Goal: Information Seeking & Learning: Learn about a topic

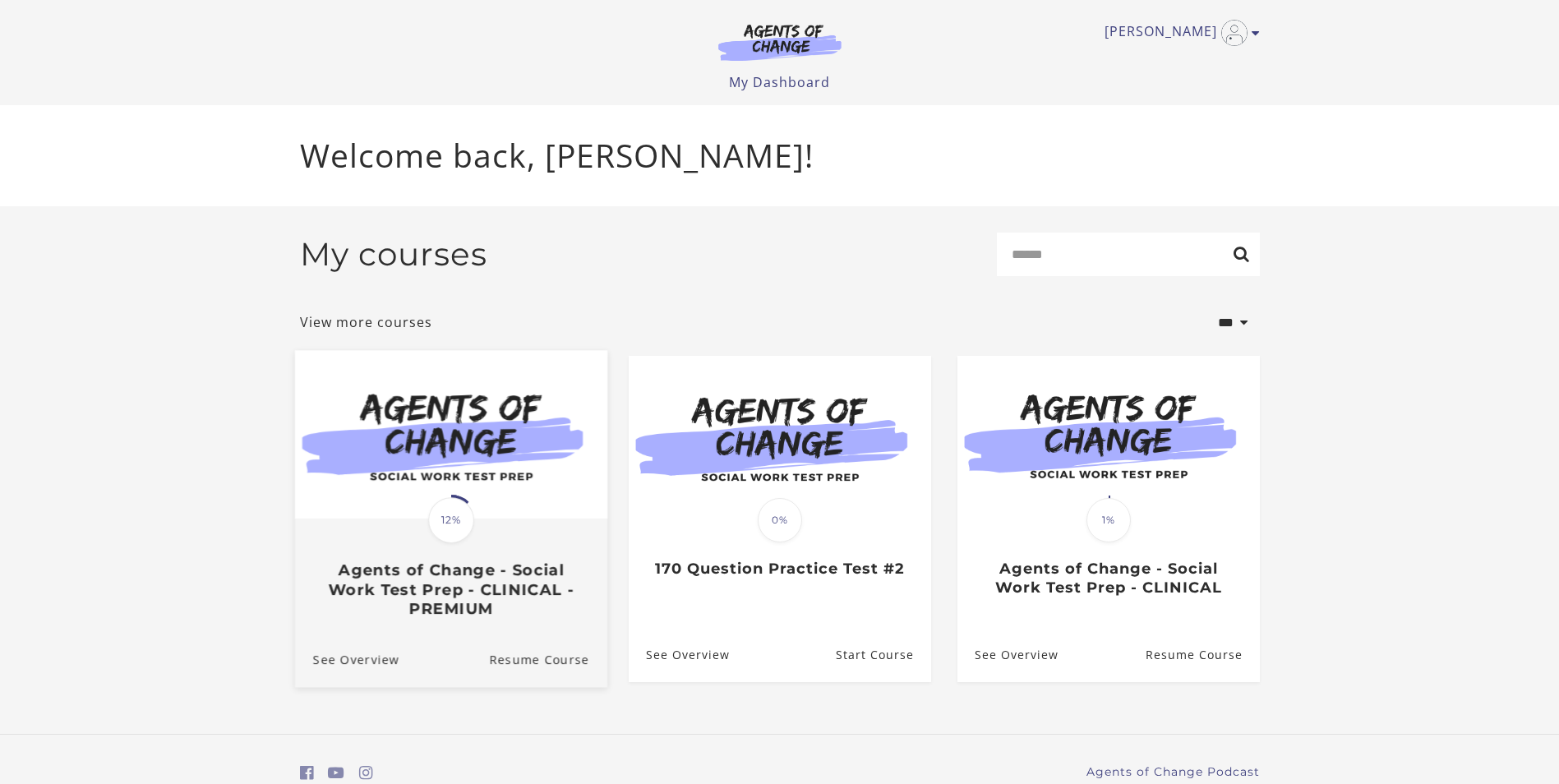
click at [442, 552] on div "Translation missing: en.liquid.partials.dashboard_course_card.progress_descript…" at bounding box center [450, 568] width 312 height 97
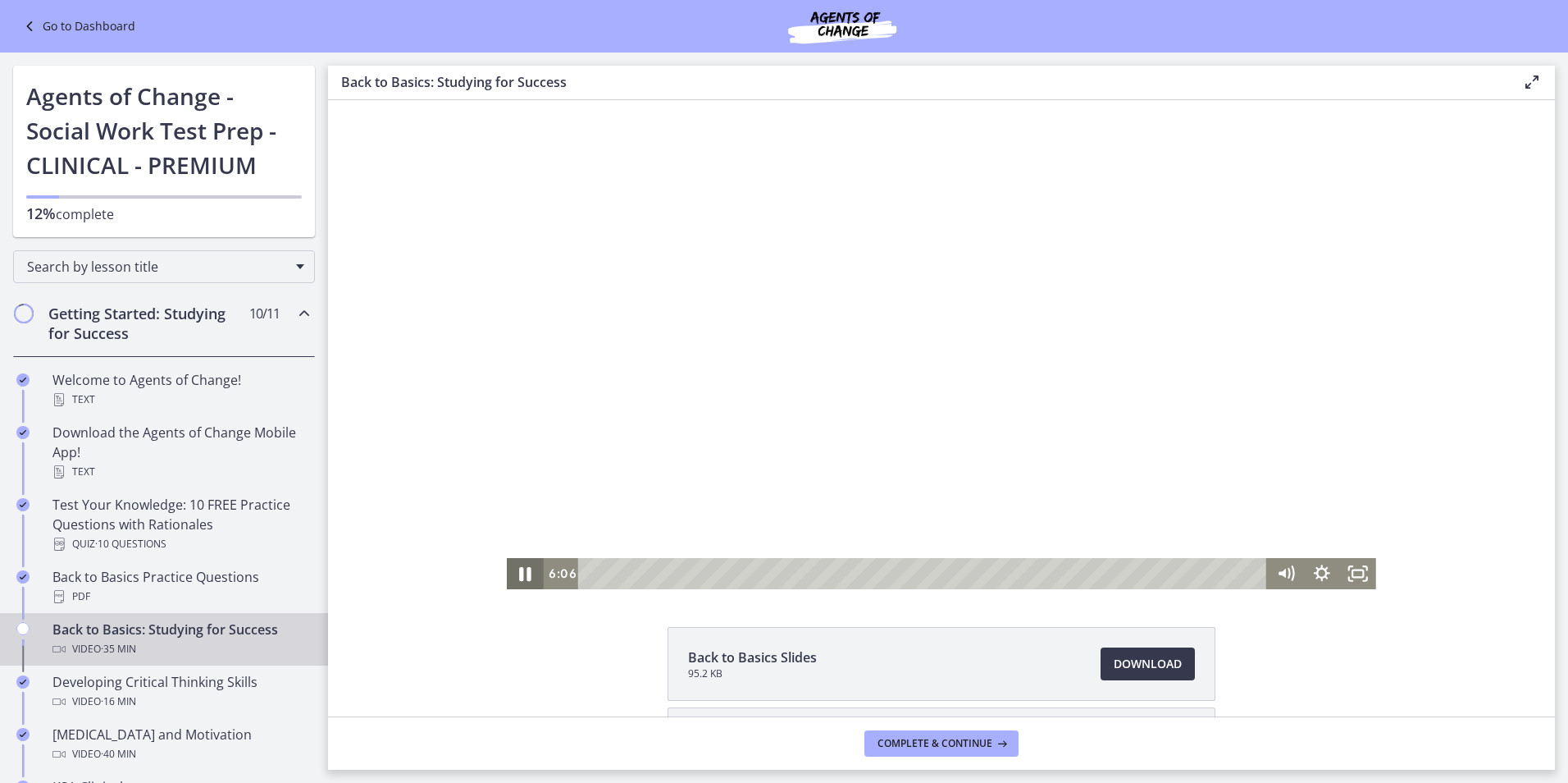
click at [520, 575] on icon "Pause" at bounding box center [525, 573] width 44 height 38
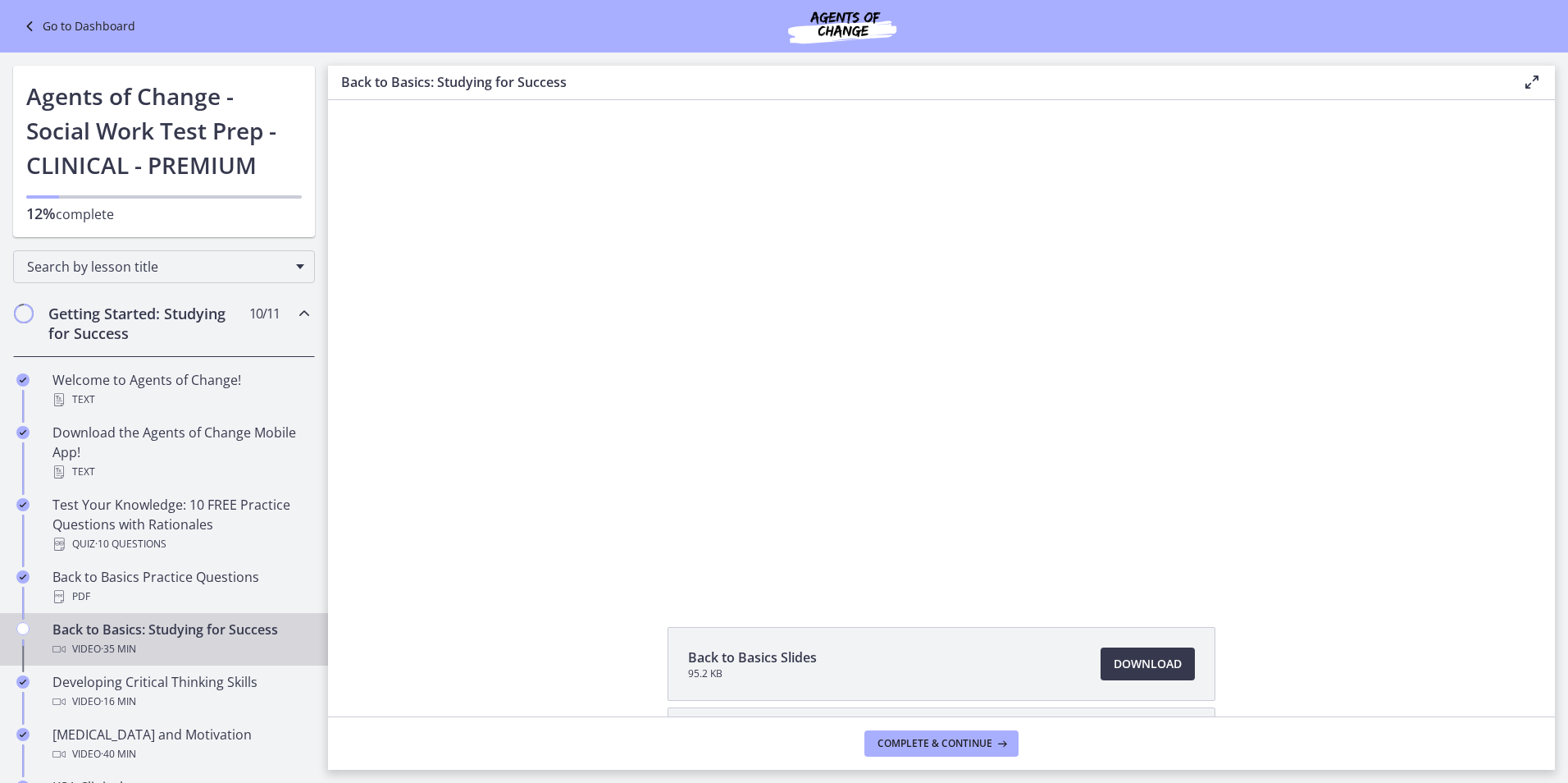
click at [300, 313] on icon "Chapters" at bounding box center [304, 314] width 19 height 19
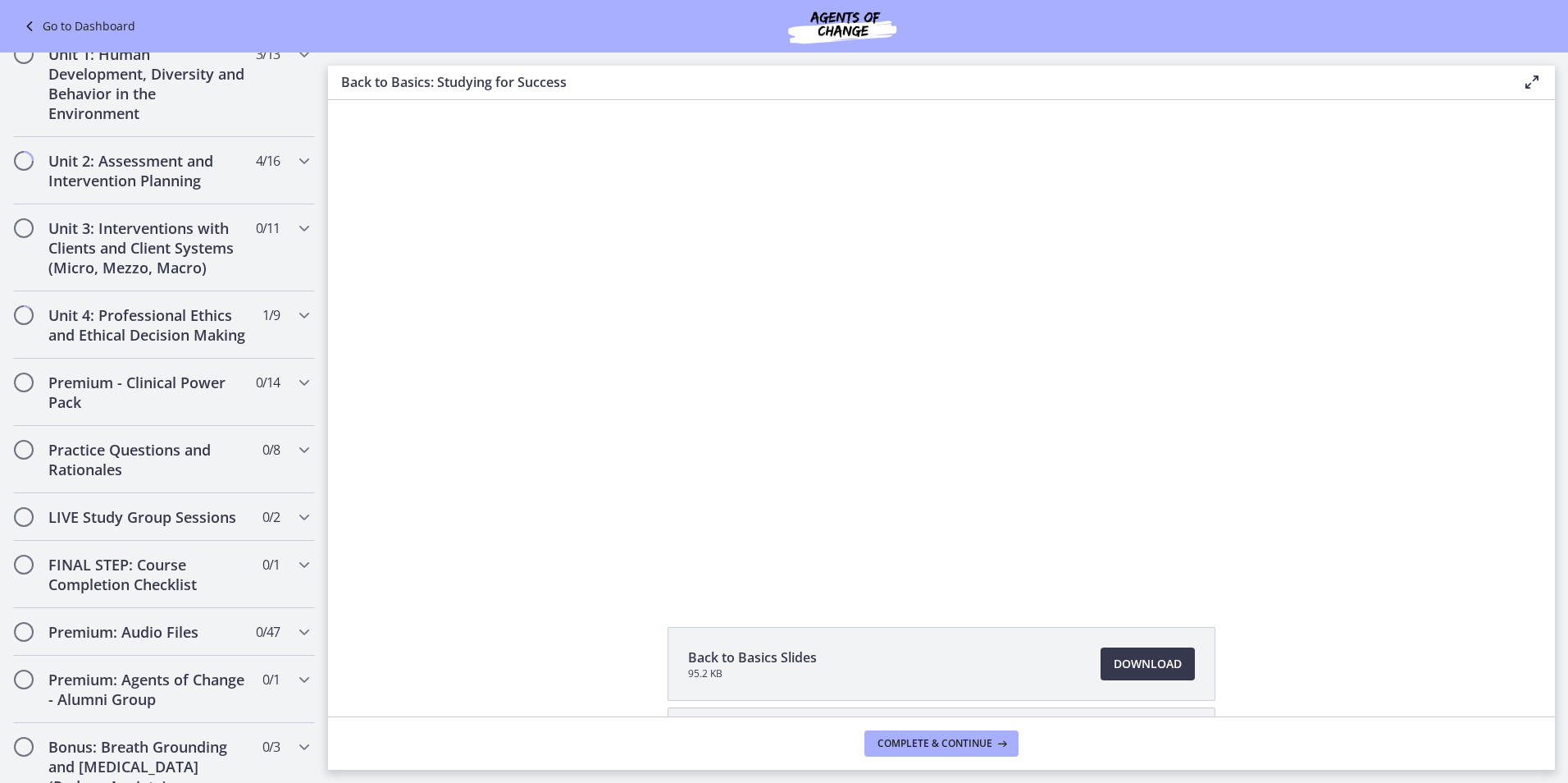
scroll to position [406, 0]
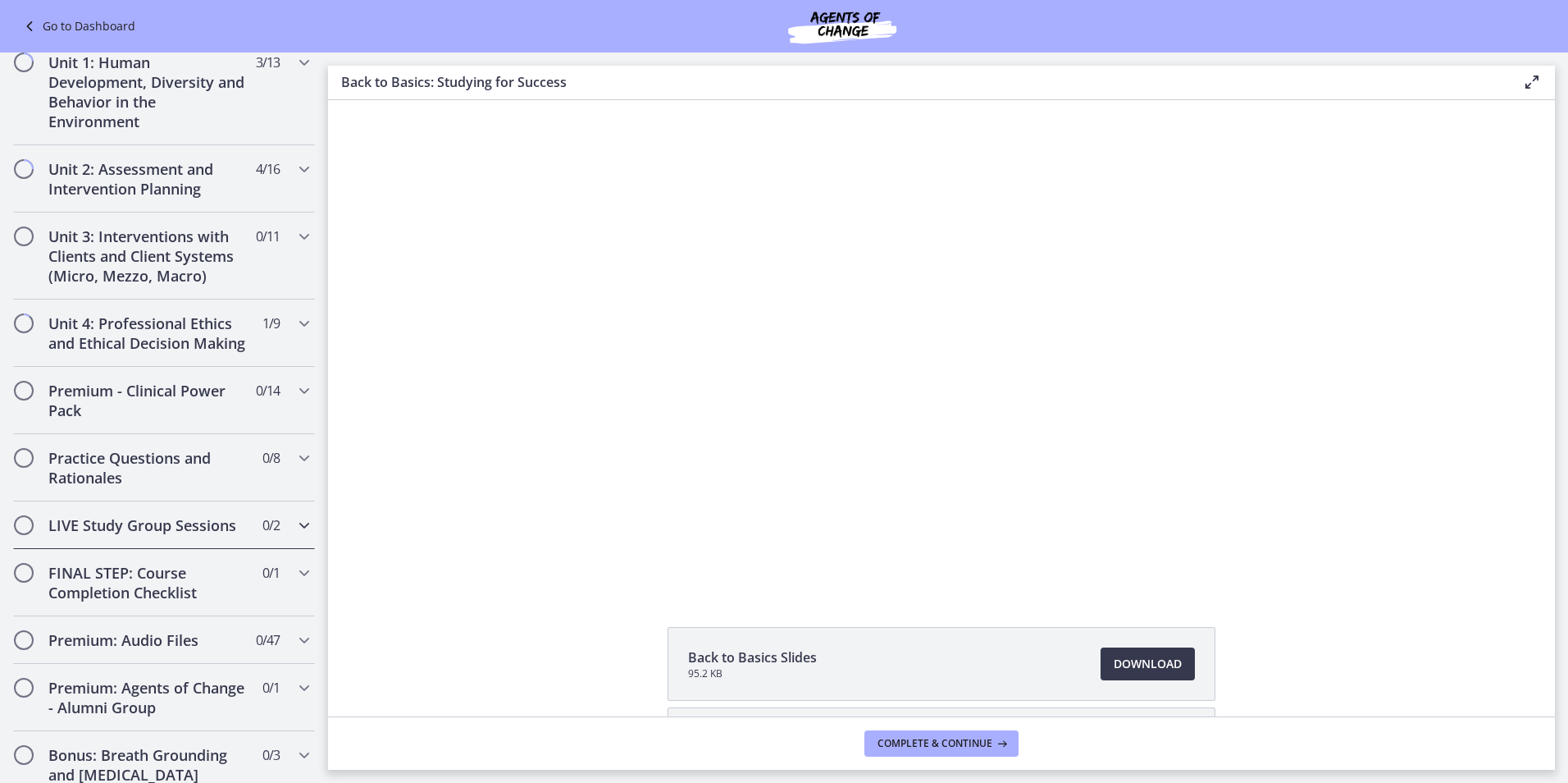
drag, startPoint x: 389, startPoint y: 596, endPoint x: 314, endPoint y: 541, distance: 93.0
click at [314, 541] on div "Go to Dashboard Go to Dashboard Agents of Change - Social Work Test Prep - CLIN…" at bounding box center [784, 418] width 1568 height 730
drag, startPoint x: 314, startPoint y: 541, endPoint x: 324, endPoint y: 628, distance: 87.6
click at [348, 675] on div "Back to Basics Slides 95.2 KB Download Opens in a new window Study Plan Templat…" at bounding box center [941, 744] width 1227 height 233
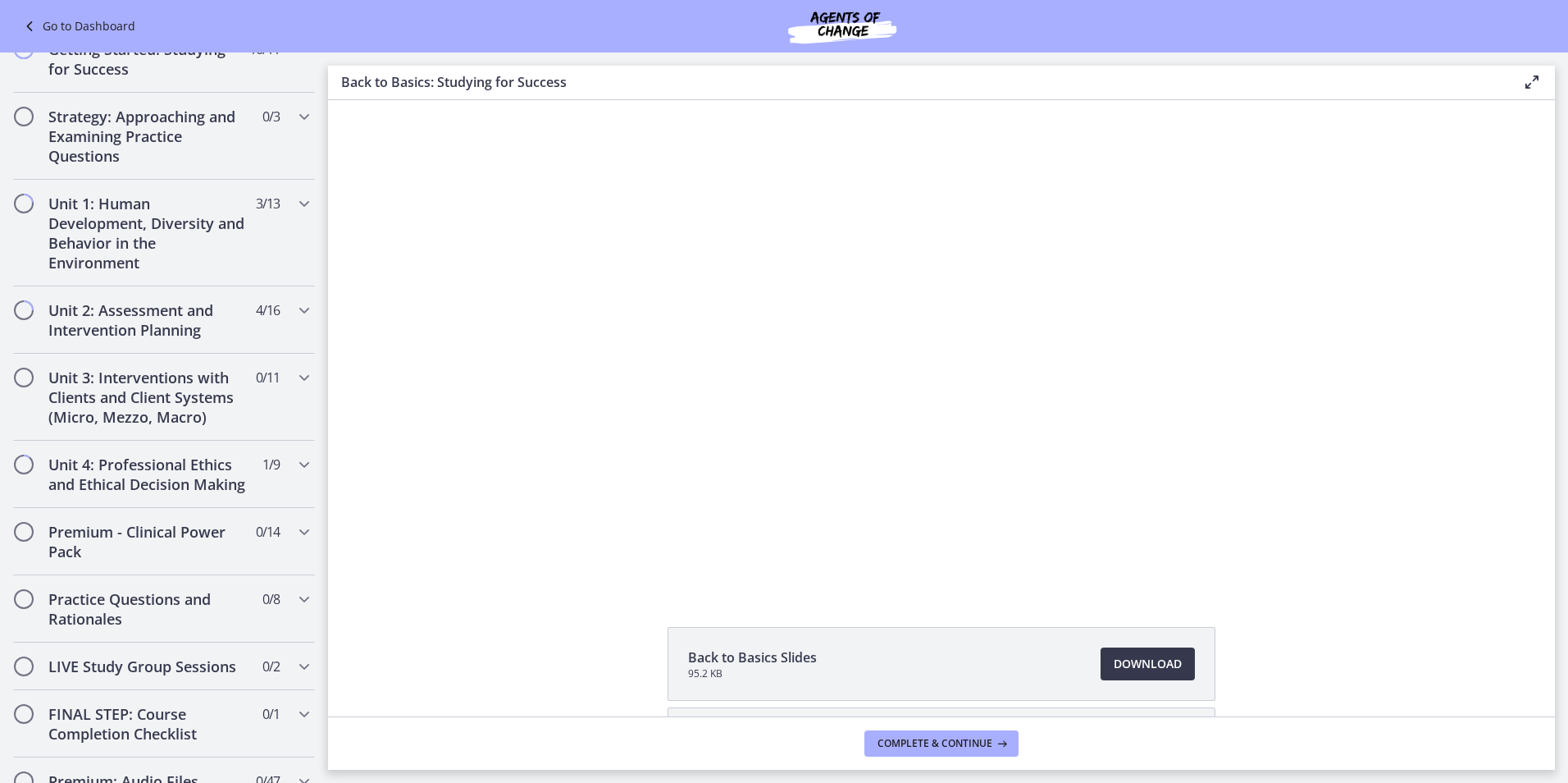
drag, startPoint x: 323, startPoint y: 449, endPoint x: 31, endPoint y: 275, distance: 339.9
click at [171, 321] on h2 "Unit 2: Assessment and Intervention Planning" at bounding box center [148, 323] width 200 height 39
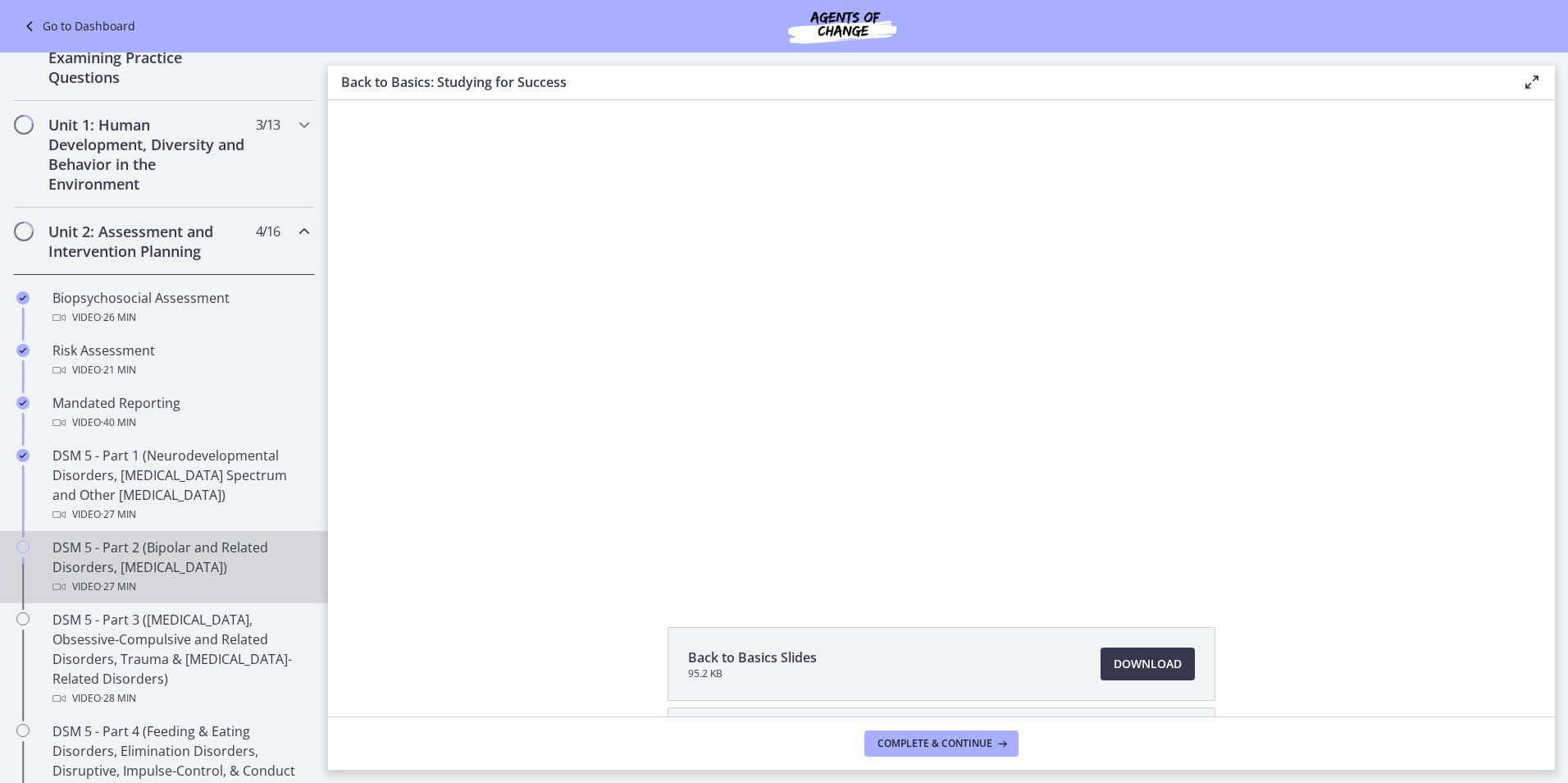
scroll to position [589, 0]
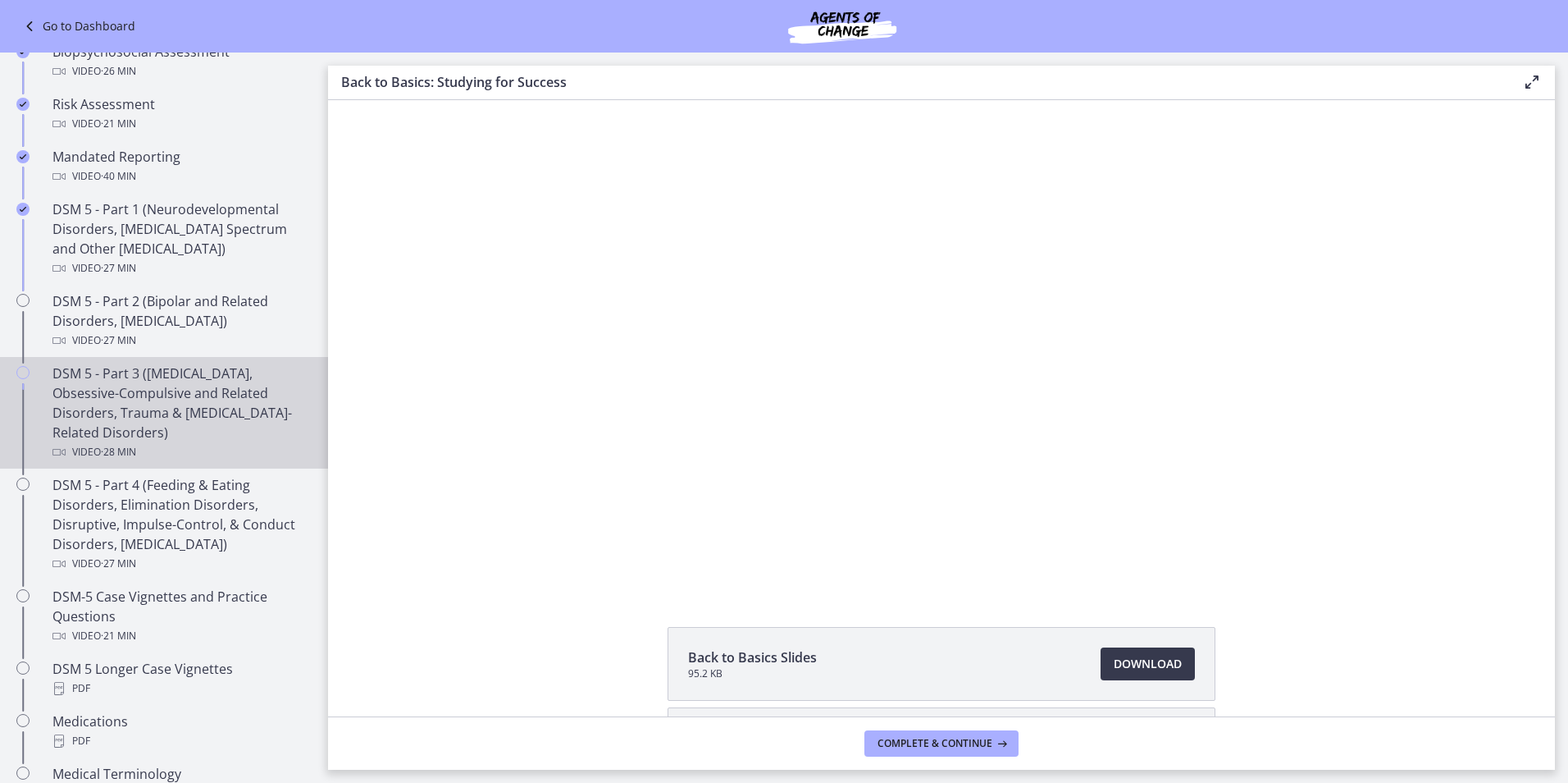
click at [166, 392] on div "DSM 5 - Part 3 ([MEDICAL_DATA], Obsessive-Compulsive and Related Disorders, Tra…" at bounding box center [180, 413] width 256 height 98
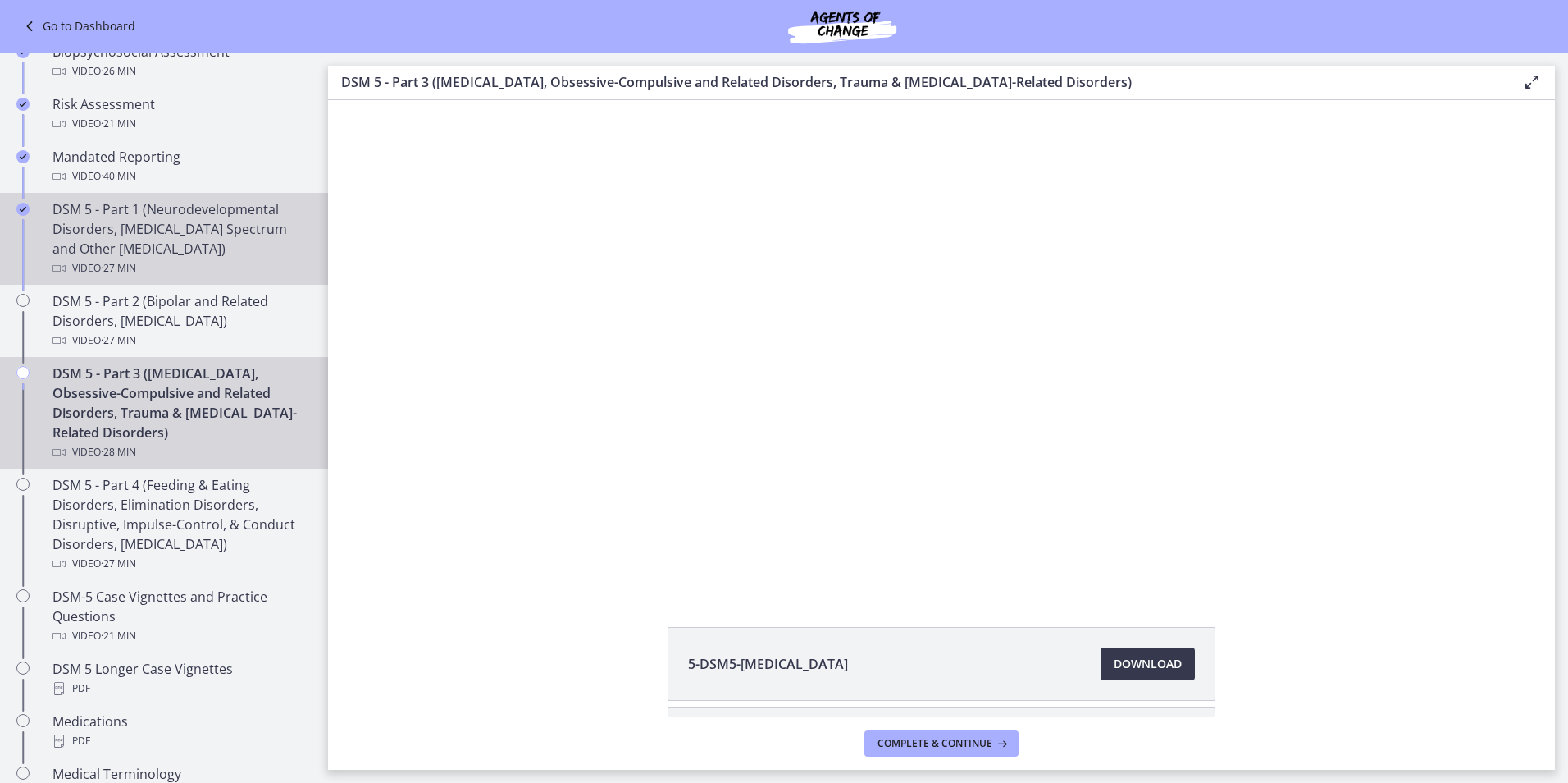
click at [226, 255] on div "DSM 5 - Part 1 (Neurodevelopmental Disorders, [MEDICAL_DATA] Spectrum and Other…" at bounding box center [180, 239] width 256 height 79
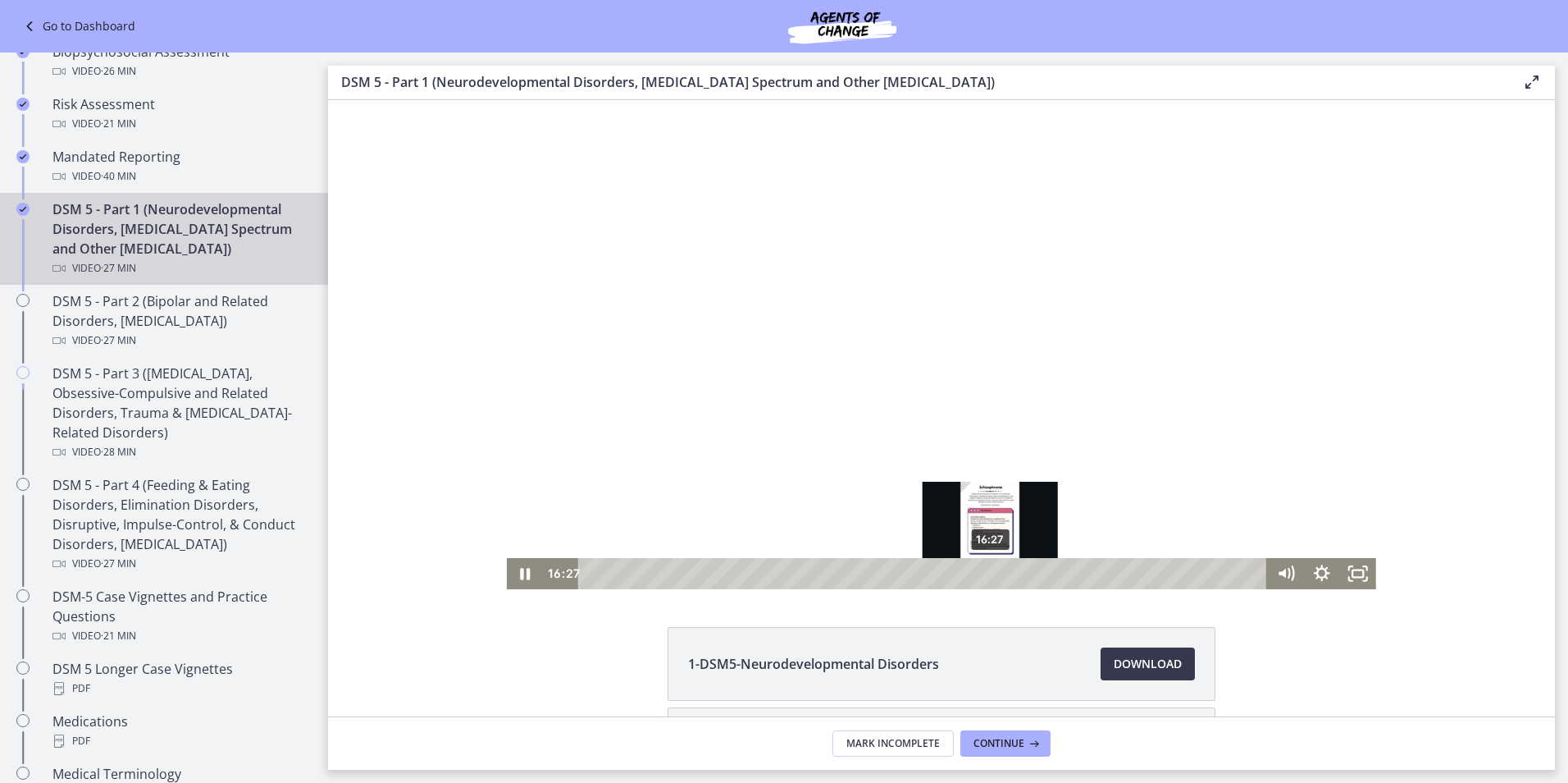
click at [985, 586] on div "16:27" at bounding box center [925, 574] width 667 height 32
drag, startPoint x: 876, startPoint y: 572, endPoint x: 941, endPoint y: 572, distance: 65.0
click at [941, 572] on div "14:54" at bounding box center [925, 574] width 667 height 32
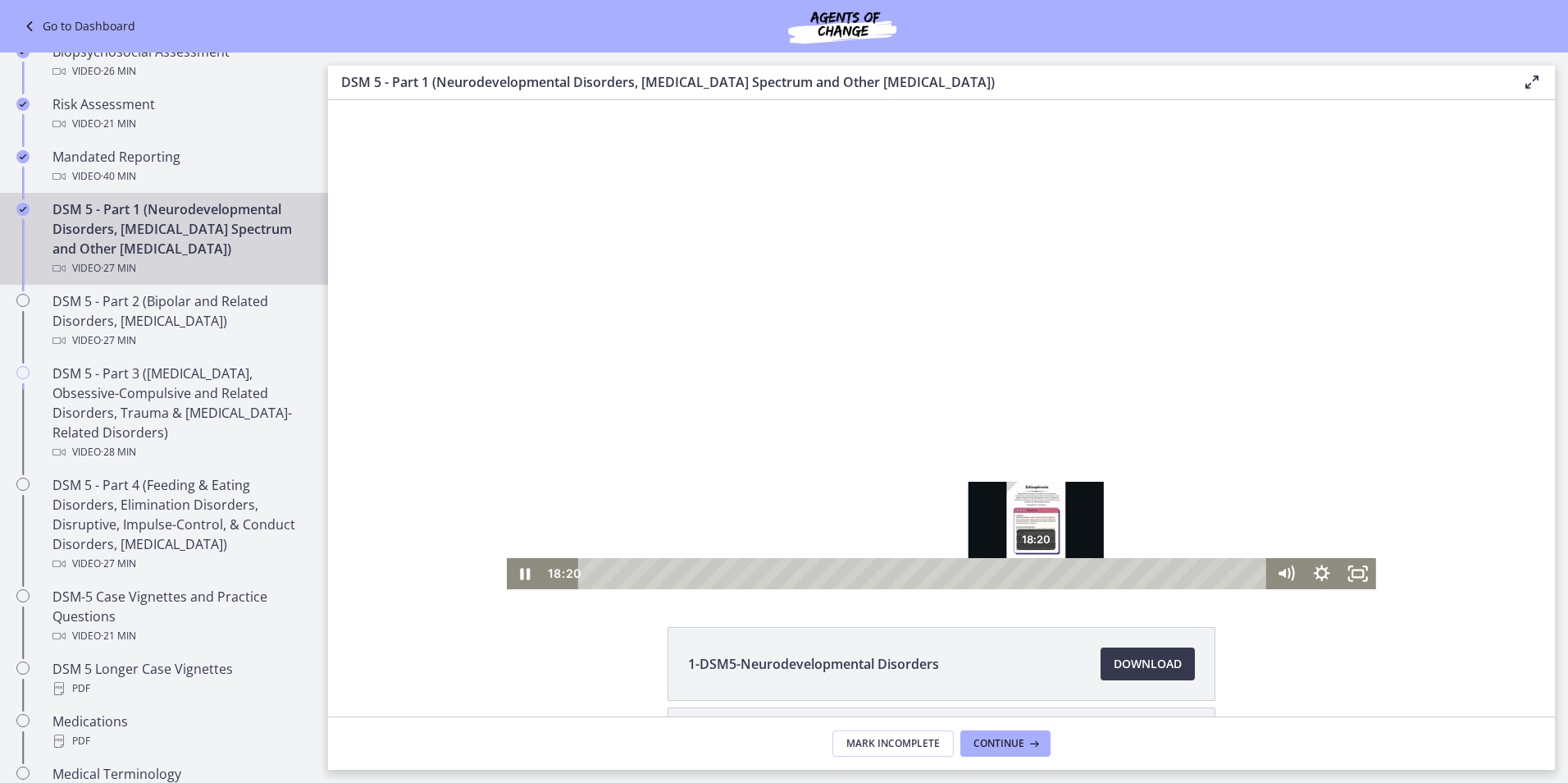
drag, startPoint x: 1015, startPoint y: 576, endPoint x: 1034, endPoint y: 576, distance: 19.0
click at [1034, 576] on div "Playbar" at bounding box center [1036, 573] width 10 height 10
drag, startPoint x: 1035, startPoint y: 576, endPoint x: 1044, endPoint y: 576, distance: 9.0
click at [1044, 576] on div "Playbar" at bounding box center [1049, 573] width 10 height 10
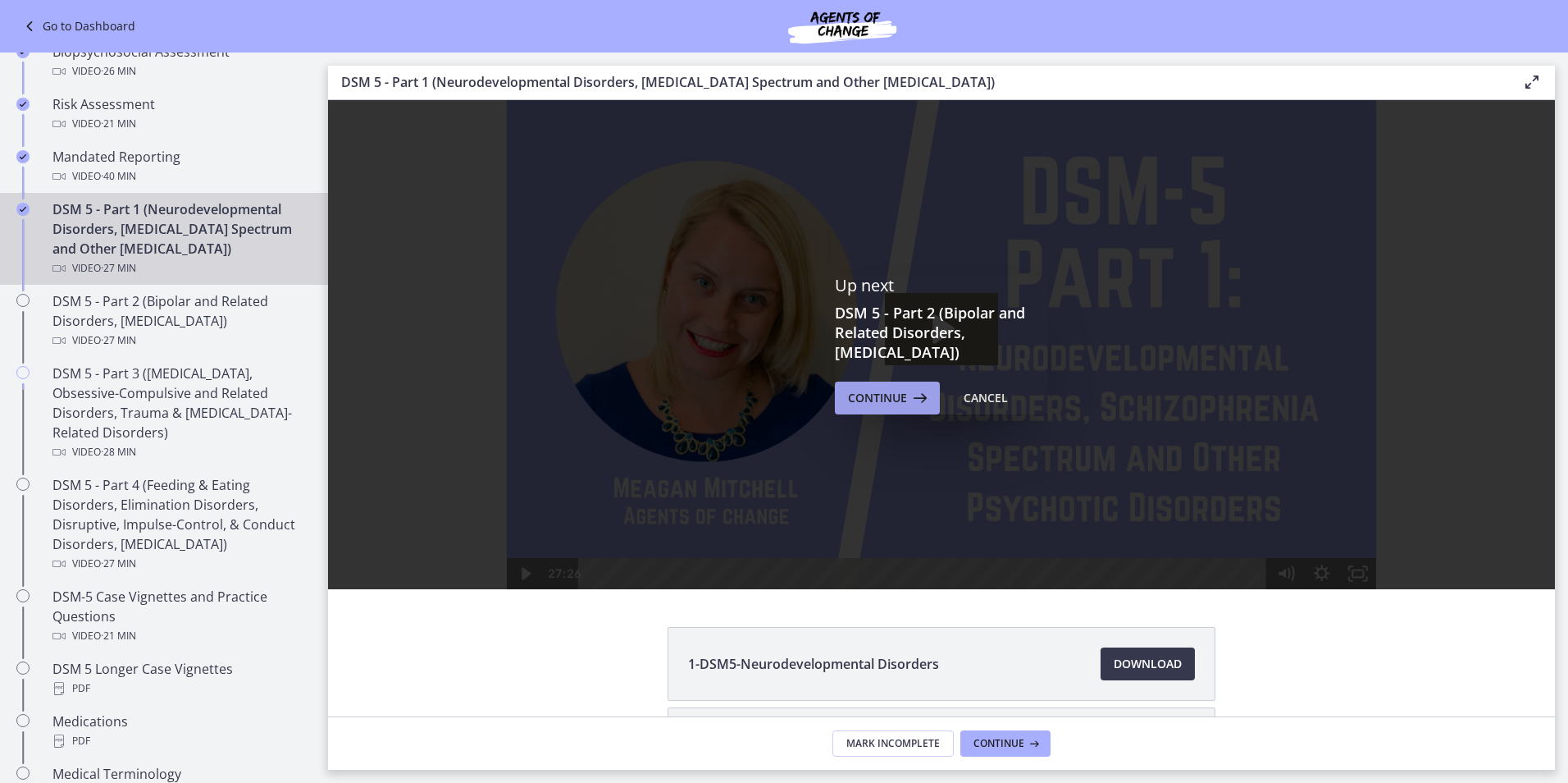
click at [870, 393] on span "Continue" at bounding box center [877, 398] width 59 height 19
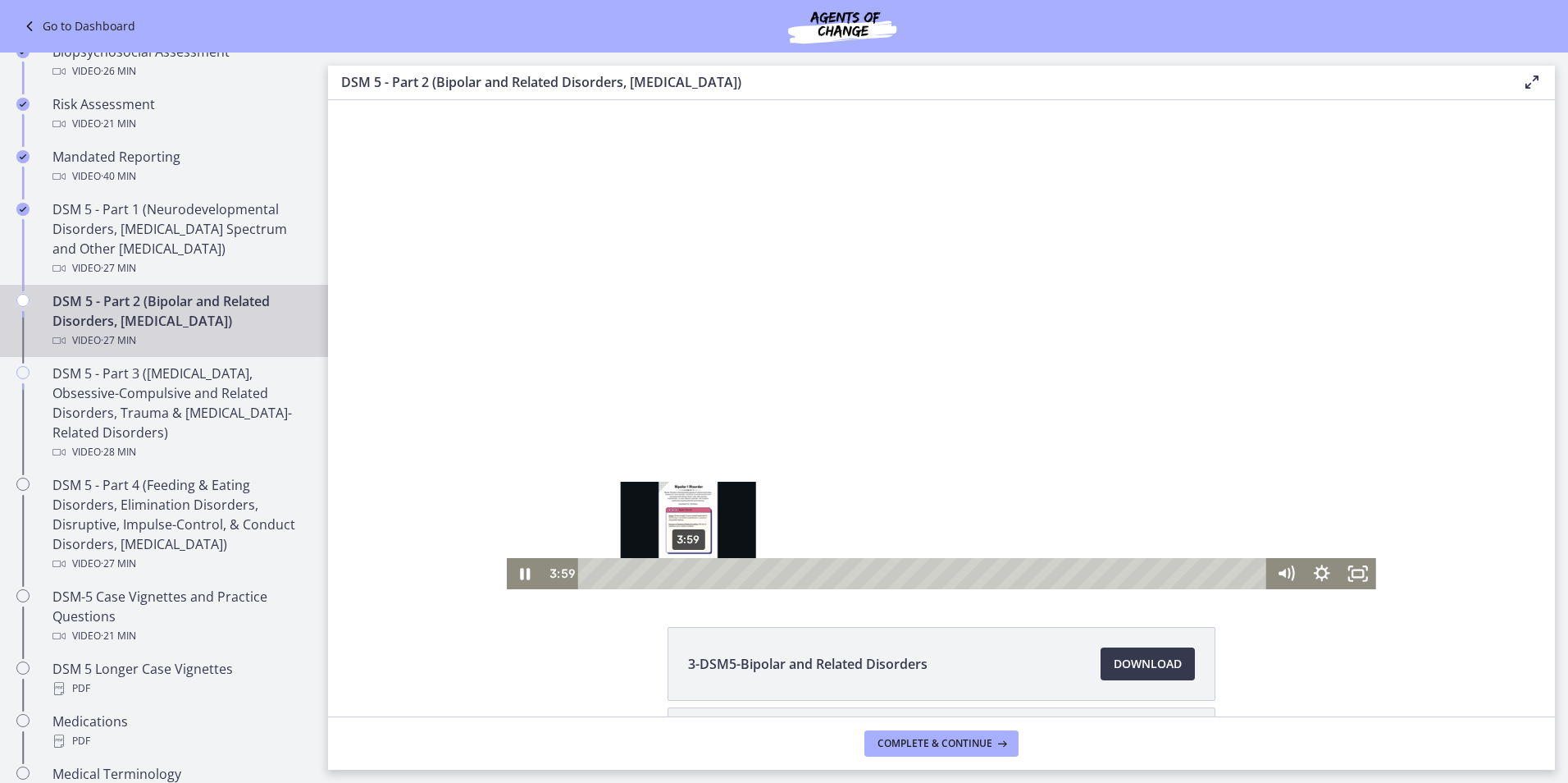
drag, startPoint x: 698, startPoint y: 575, endPoint x: 682, endPoint y: 575, distance: 16.0
click at [683, 575] on div "Playbar" at bounding box center [687, 573] width 10 height 10
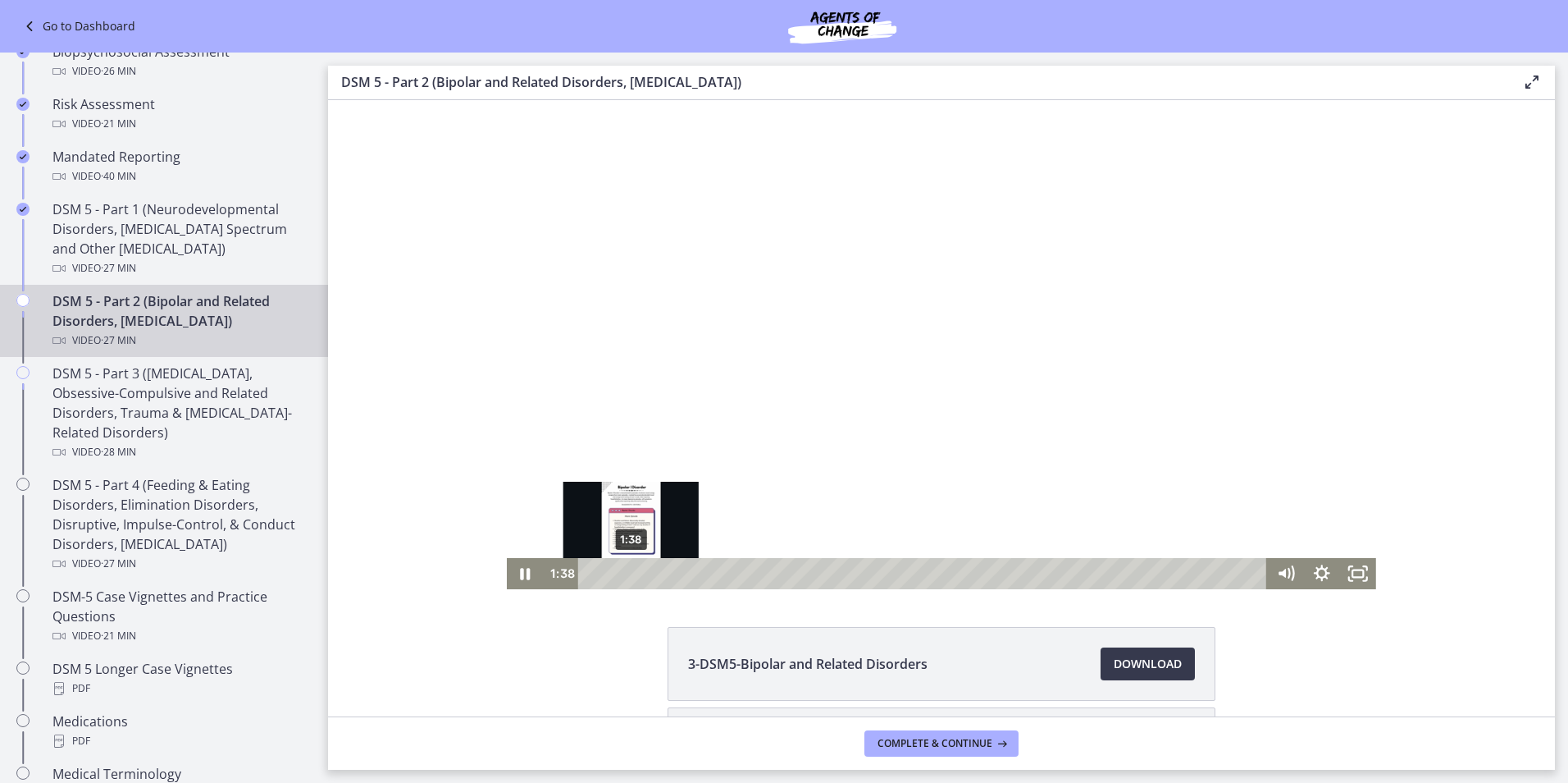
click at [625, 570] on div "1:38" at bounding box center [925, 574] width 667 height 32
drag, startPoint x: 621, startPoint y: 575, endPoint x: 605, endPoint y: 575, distance: 16.0
click at [606, 575] on div "Playbar" at bounding box center [610, 573] width 10 height 10
drag, startPoint x: 606, startPoint y: 576, endPoint x: 594, endPoint y: 575, distance: 12.0
click at [594, 575] on div "Playbar" at bounding box center [599, 573] width 10 height 10
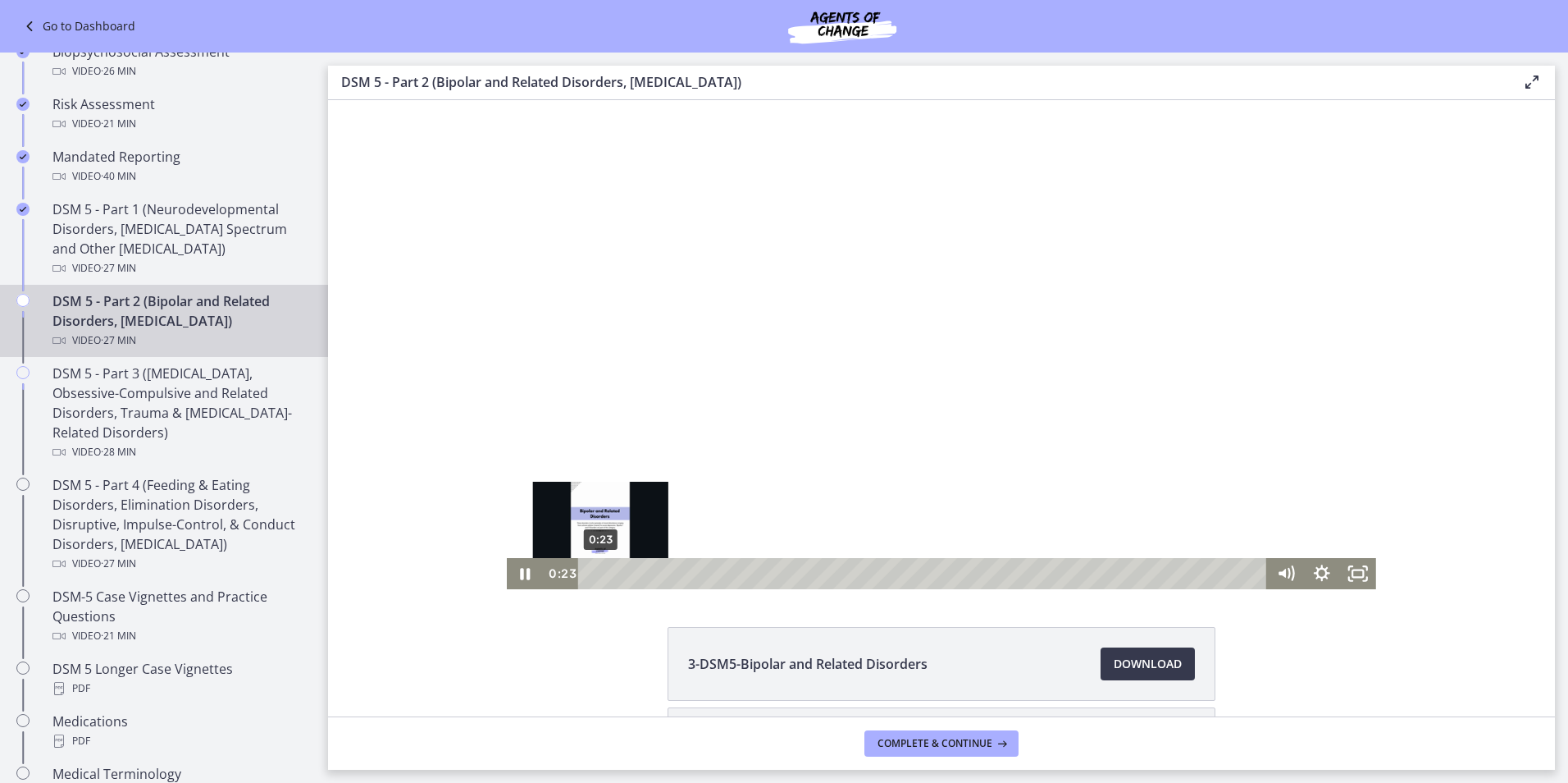
drag, startPoint x: 594, startPoint y: 573, endPoint x: 559, endPoint y: 567, distance: 35.5
click at [559, 567] on div "0:23 0:23" at bounding box center [904, 574] width 724 height 32
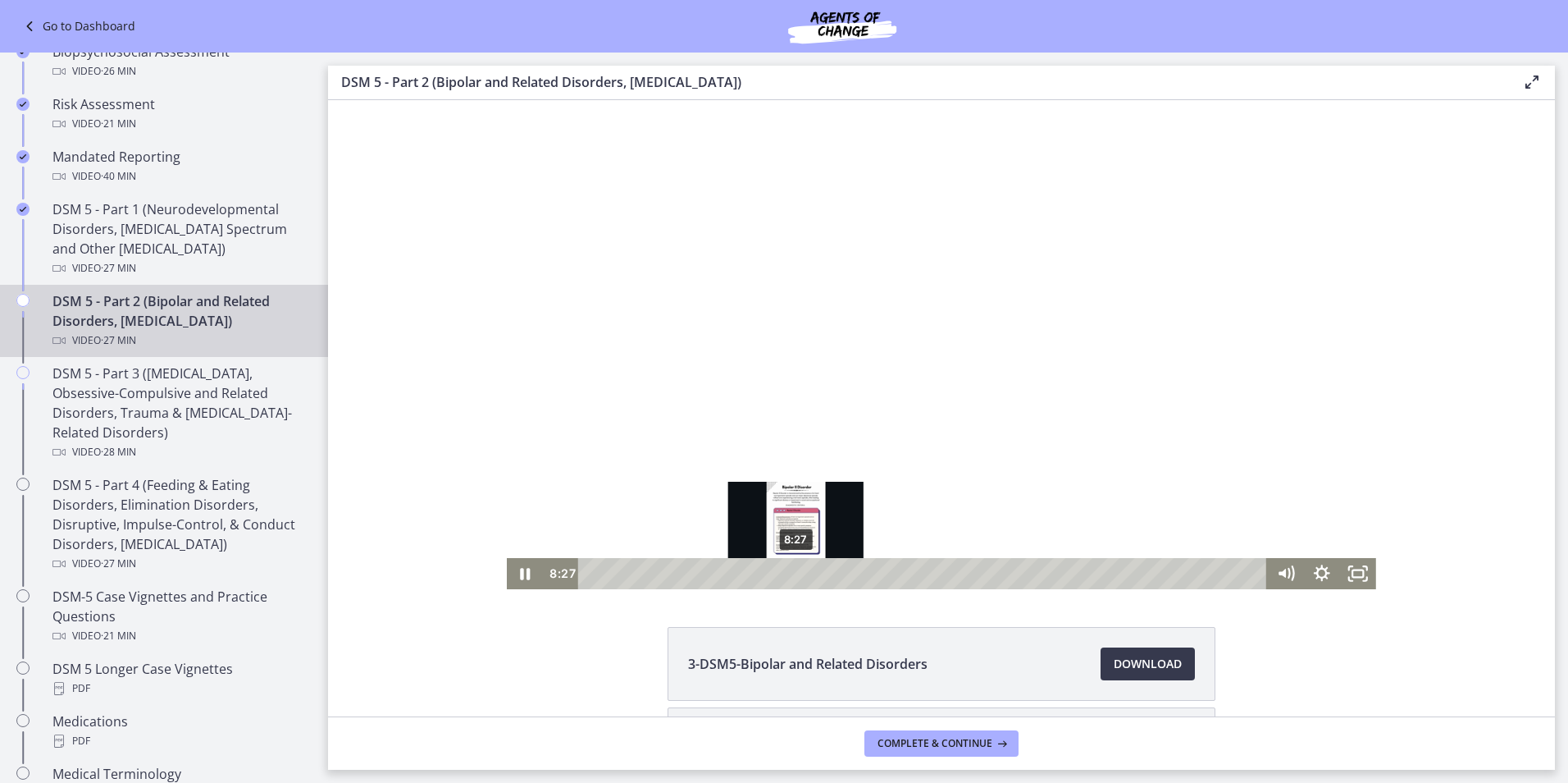
click at [791, 587] on div "8:27" at bounding box center [925, 574] width 667 height 32
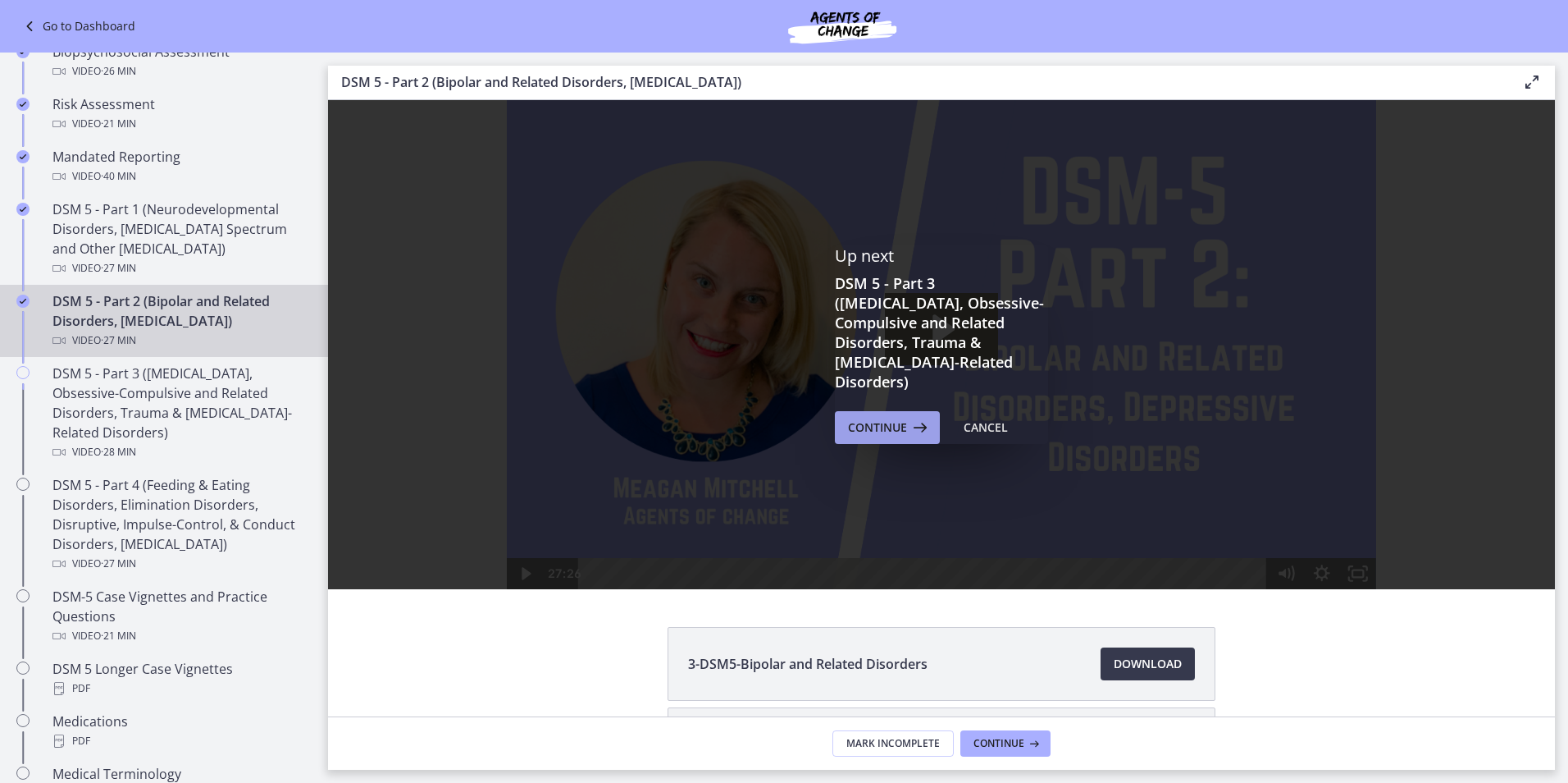
click at [854, 422] on span "Continue" at bounding box center [877, 427] width 59 height 19
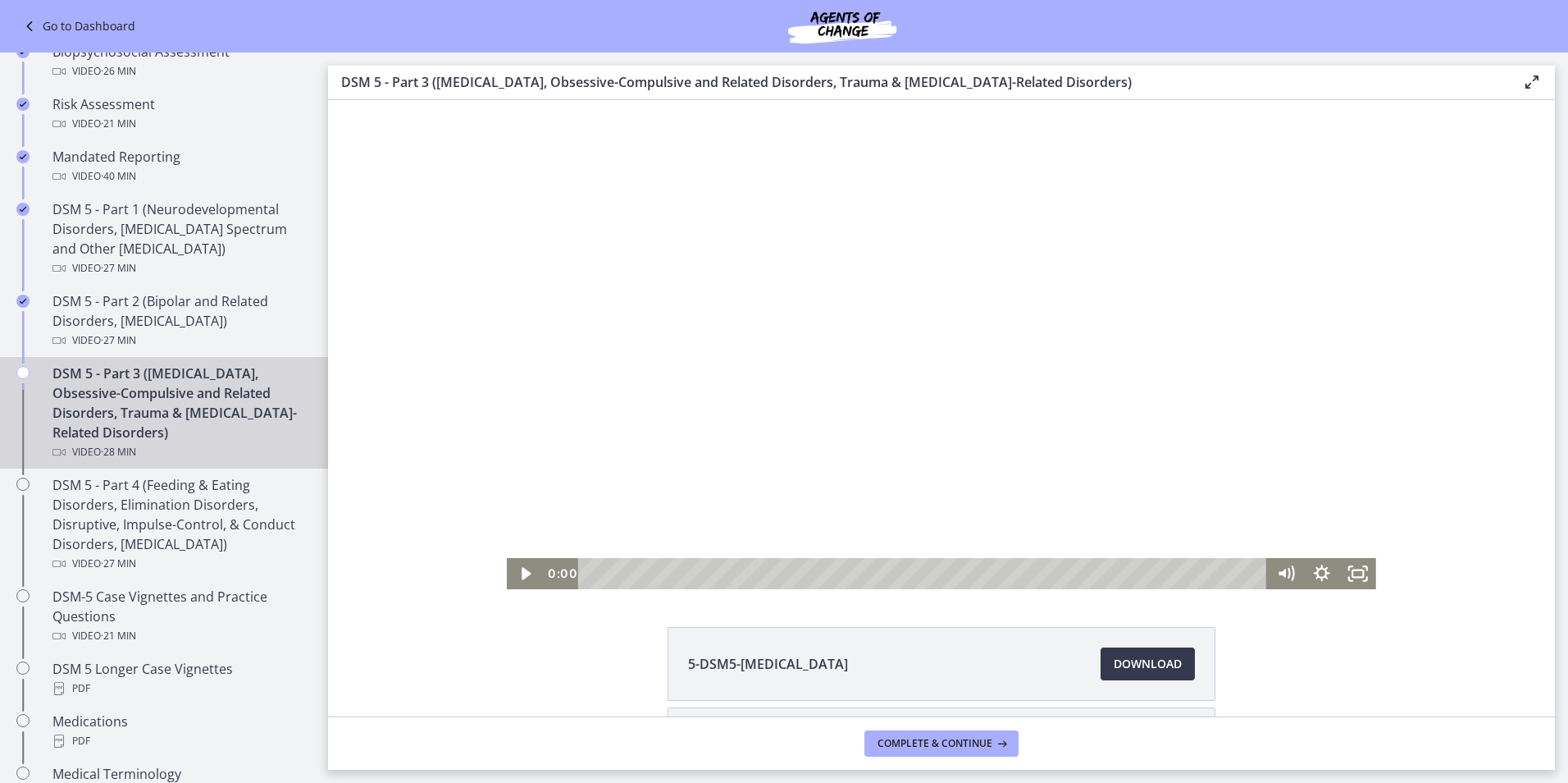
drag, startPoint x: 603, startPoint y: 576, endPoint x: 543, endPoint y: 568, distance: 60.5
click at [570, 576] on div "0:00" at bounding box center [904, 574] width 724 height 32
click at [522, 574] on icon "Play Video" at bounding box center [527, 574] width 11 height 16
drag, startPoint x: 520, startPoint y: 583, endPoint x: 502, endPoint y: 585, distance: 18.1
click at [520, 582] on icon "Pause" at bounding box center [525, 573] width 44 height 38
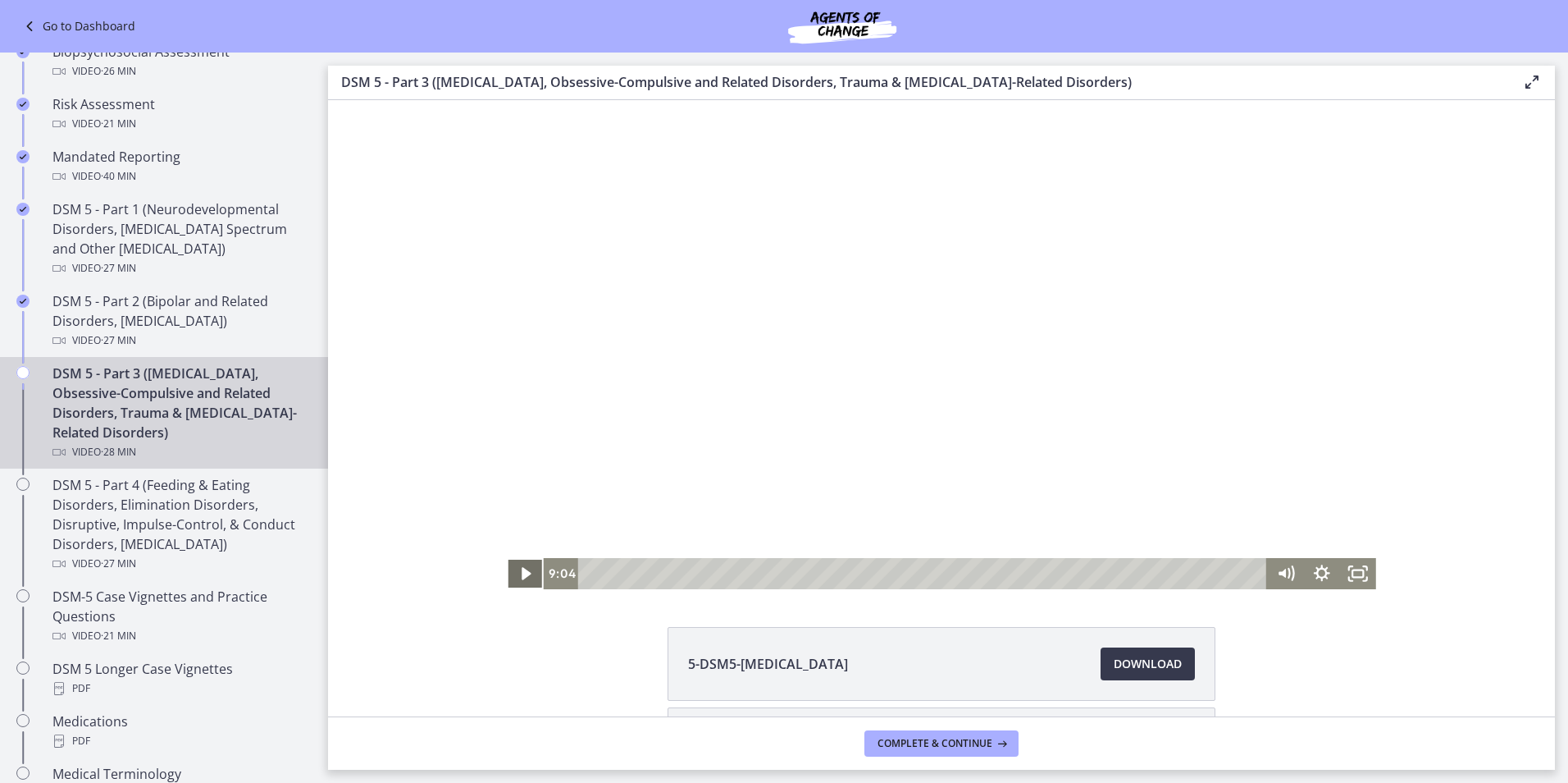
click at [513, 578] on icon "Play Video" at bounding box center [526, 574] width 36 height 32
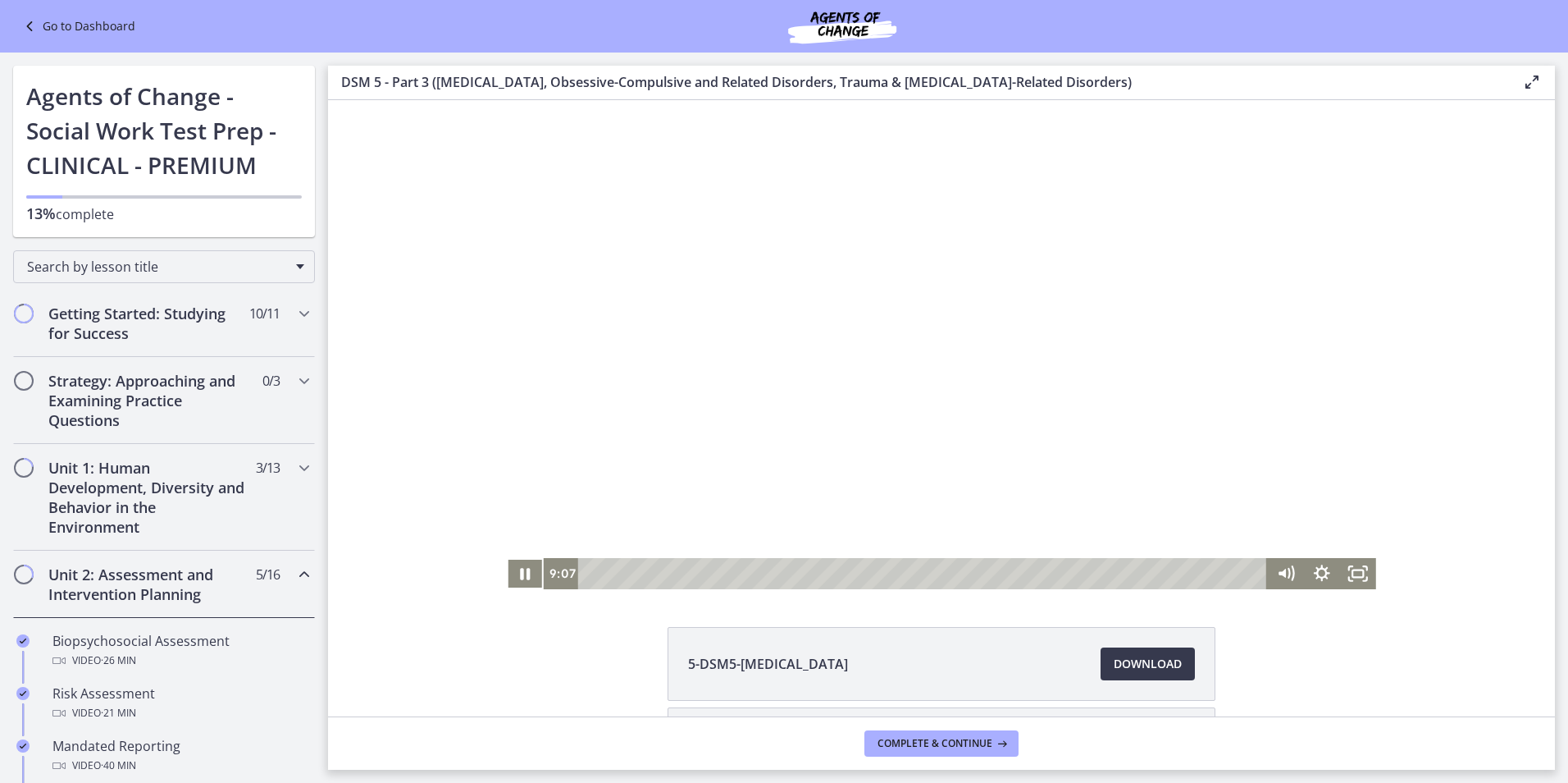
scroll to position [589, 0]
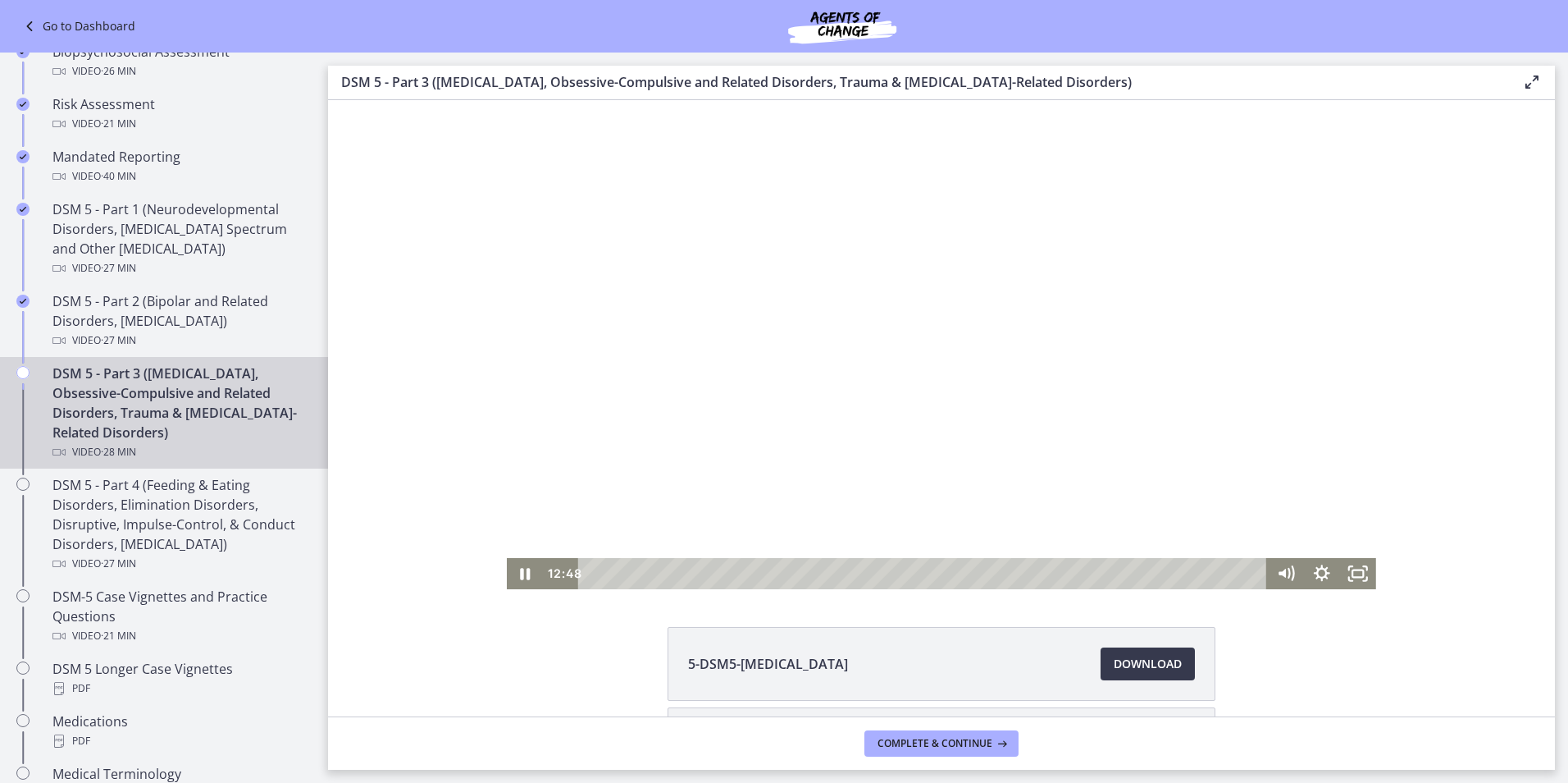
click at [992, 313] on div at bounding box center [941, 344] width 869 height 489
click at [1058, 312] on div at bounding box center [941, 344] width 869 height 489
click at [519, 568] on icon "Pause" at bounding box center [524, 574] width 36 height 32
click at [524, 580] on icon "Play Video" at bounding box center [526, 574] width 36 height 32
click at [522, 570] on icon "Pause" at bounding box center [525, 573] width 10 height 11
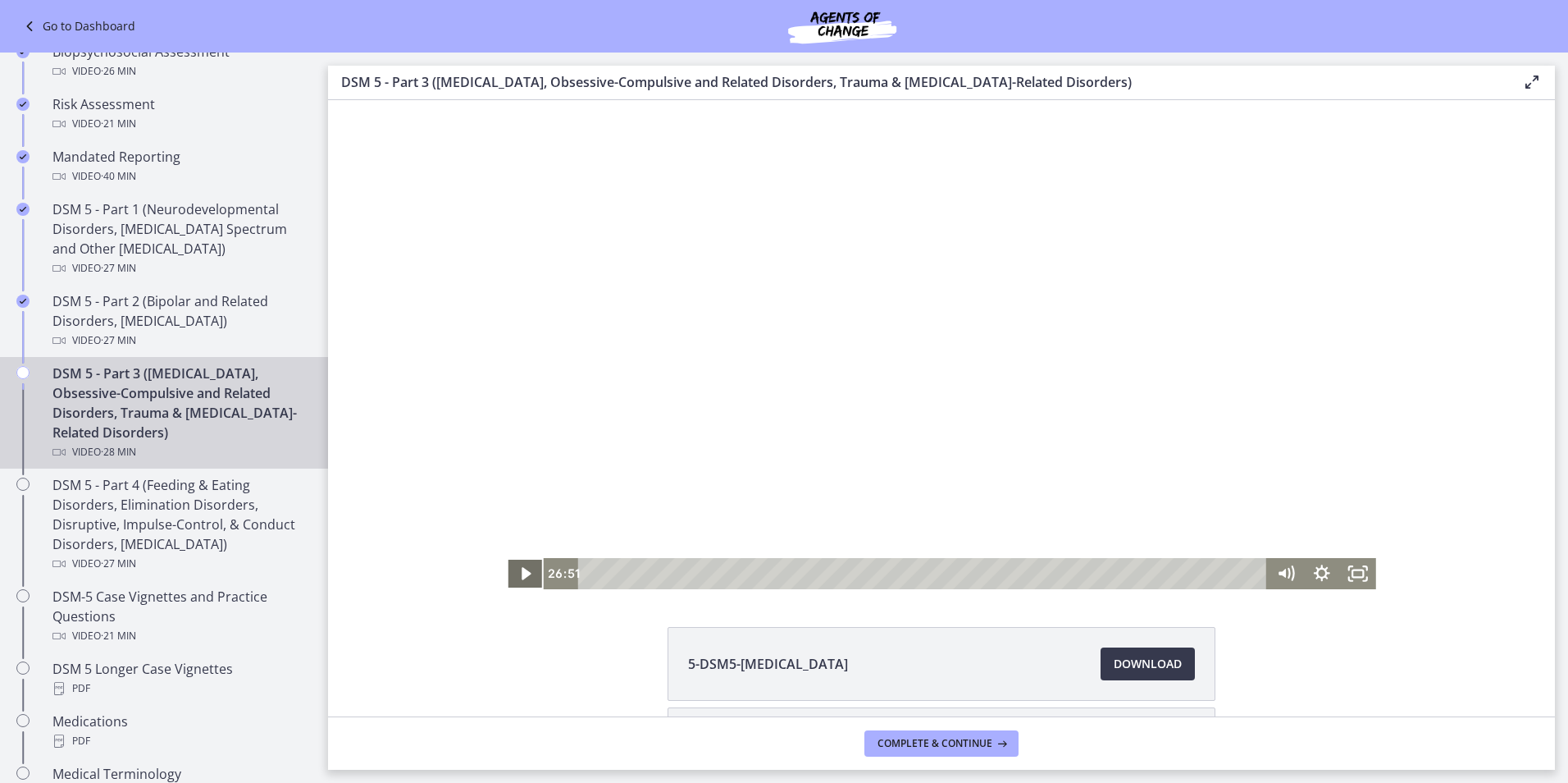
click at [522, 573] on icon "Play Video" at bounding box center [526, 573] width 9 height 13
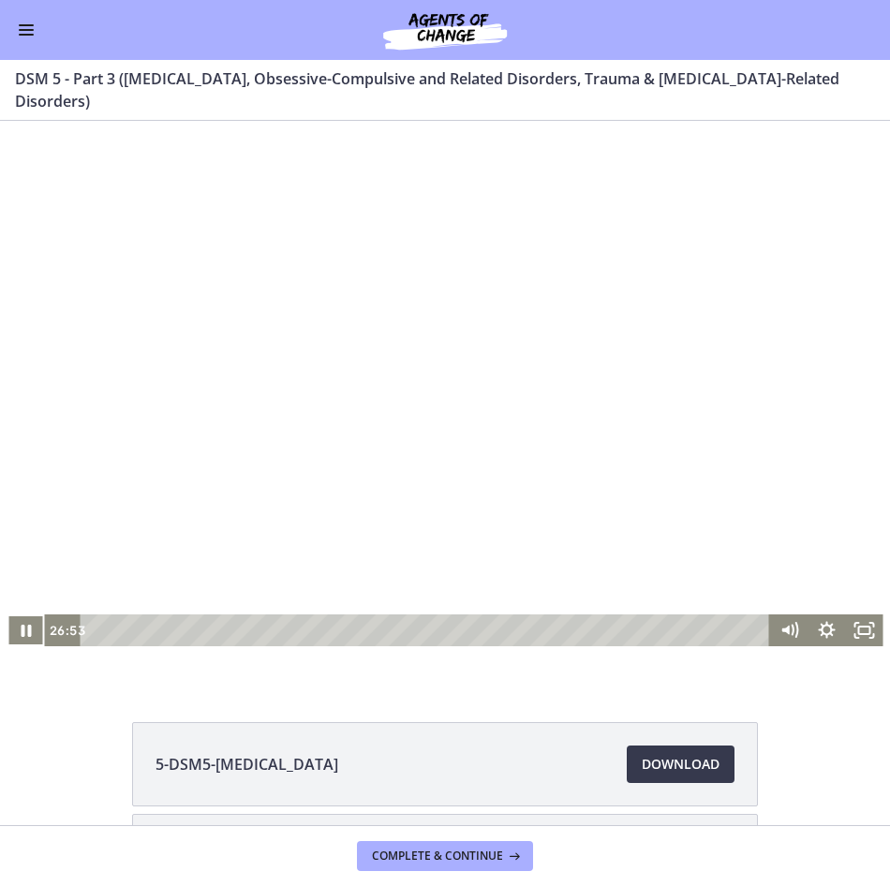
scroll to position [670, 0]
click at [19, 634] on icon "Pause" at bounding box center [25, 631] width 37 height 32
click at [26, 630] on icon "Play Video" at bounding box center [26, 631] width 37 height 32
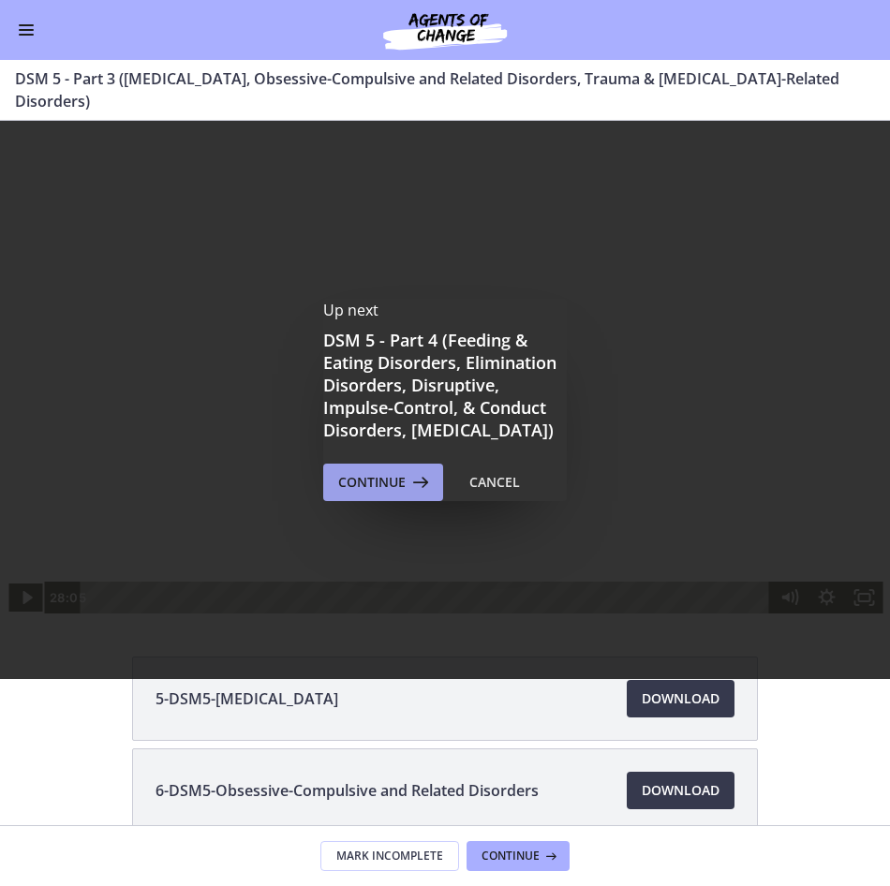
click at [371, 494] on span "Continue" at bounding box center [371, 482] width 67 height 22
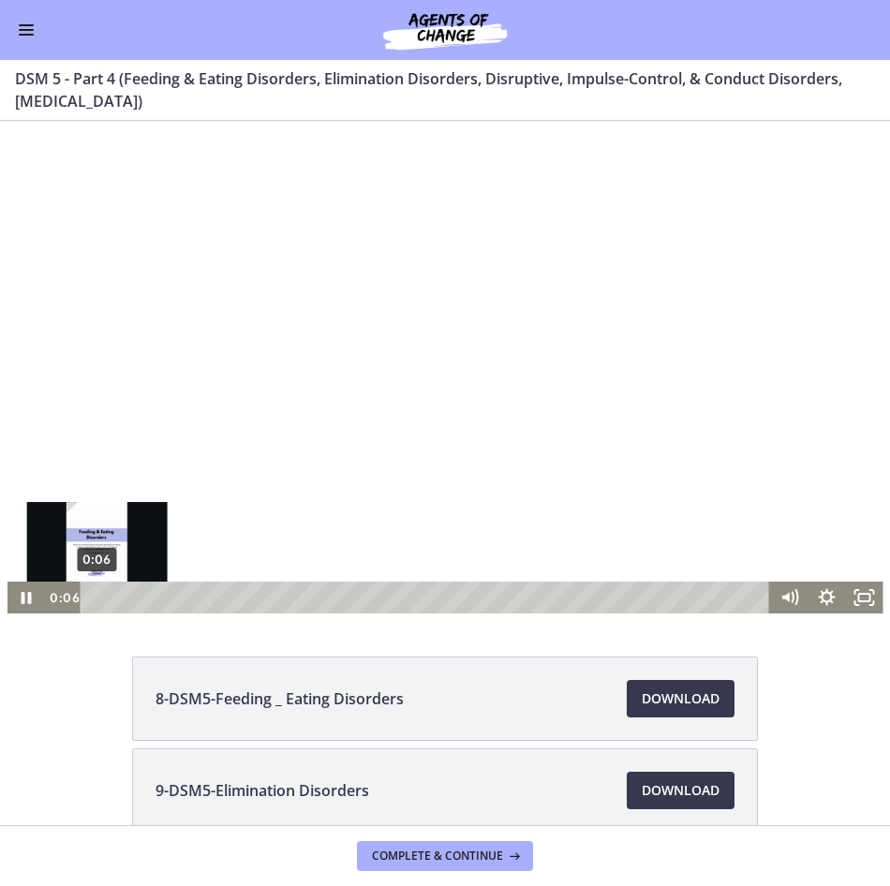
drag, startPoint x: 135, startPoint y: 598, endPoint x: 72, endPoint y: 592, distance: 63.0
click at [72, 592] on div "0:06 0:06" at bounding box center [408, 598] width 726 height 32
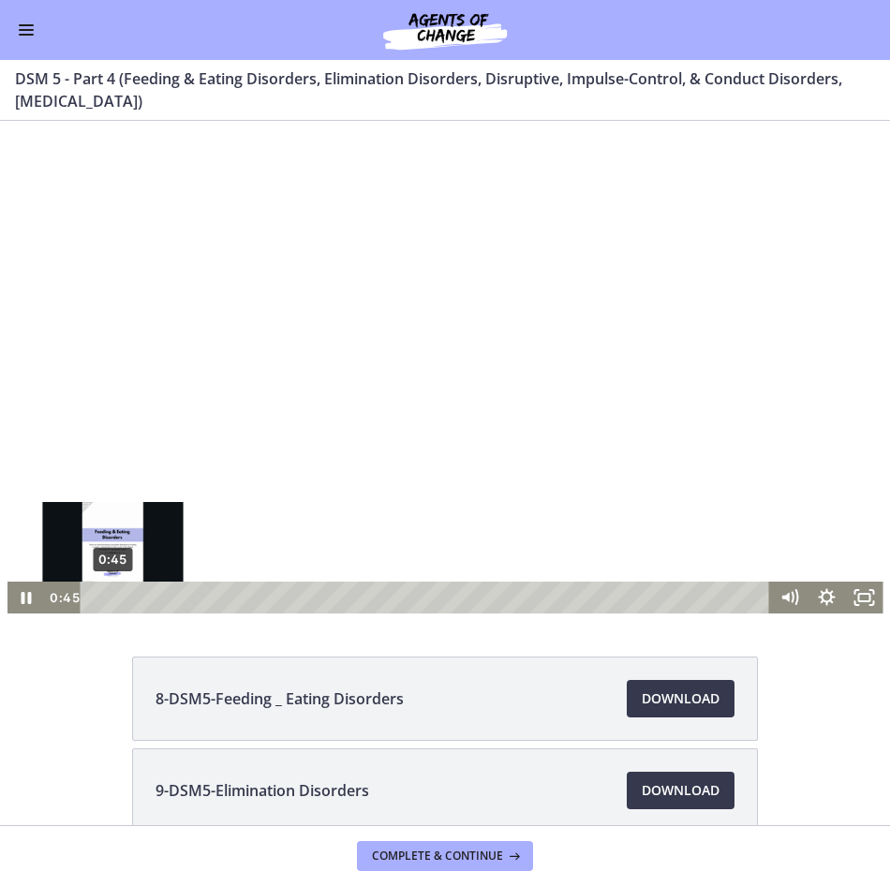
drag, startPoint x: 169, startPoint y: 597, endPoint x: 106, endPoint y: 600, distance: 62.9
click at [108, 600] on div "Playbar" at bounding box center [113, 597] width 10 height 10
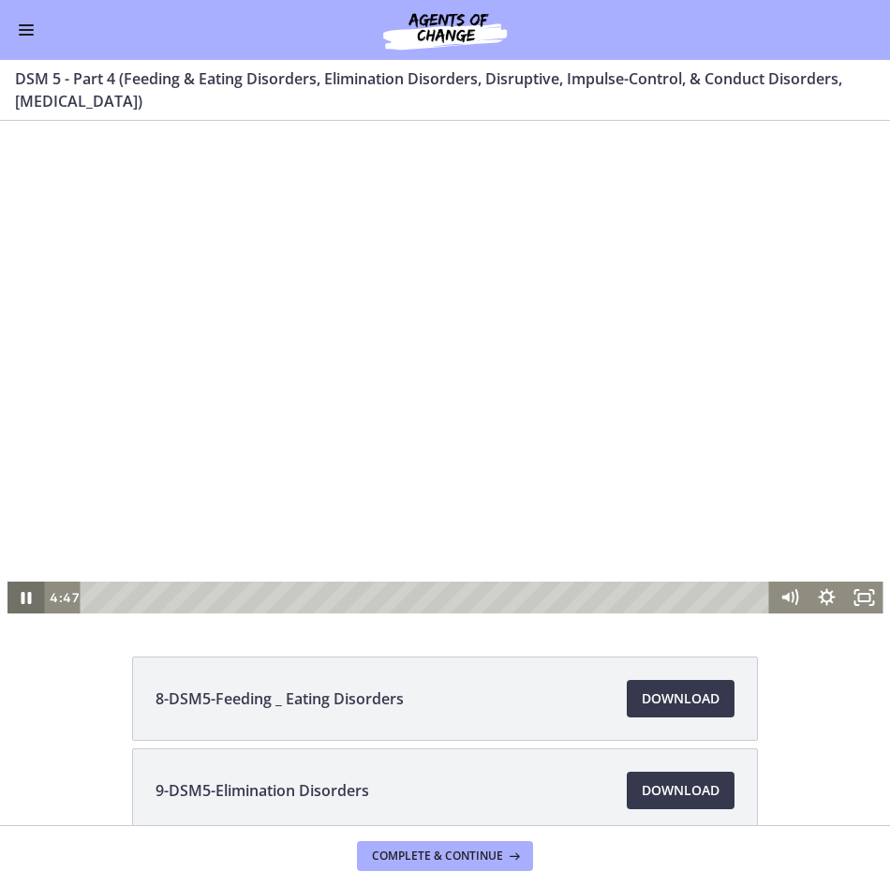
click at [22, 598] on icon "Pause" at bounding box center [26, 598] width 10 height 12
